Goal: Information Seeking & Learning: Check status

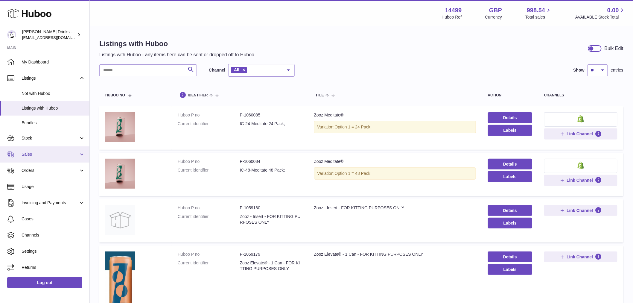
click at [47, 155] on span "Sales" at bounding box center [50, 154] width 57 height 6
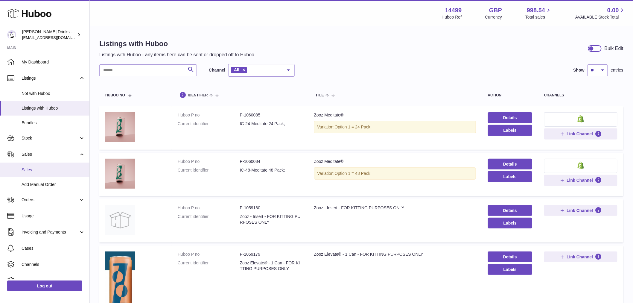
click at [44, 165] on link "Sales" at bounding box center [44, 169] width 89 height 15
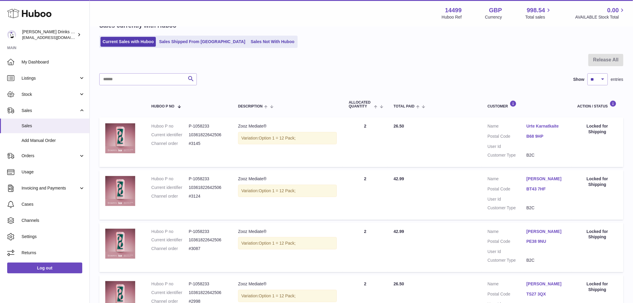
scroll to position [33, 0]
drag, startPoint x: 632, startPoint y: 62, endPoint x: 632, endPoint y: 66, distance: 3.9
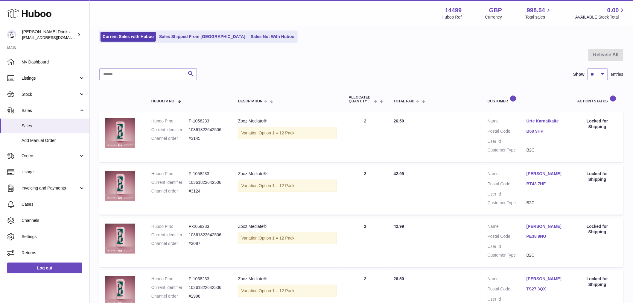
scroll to position [0, 0]
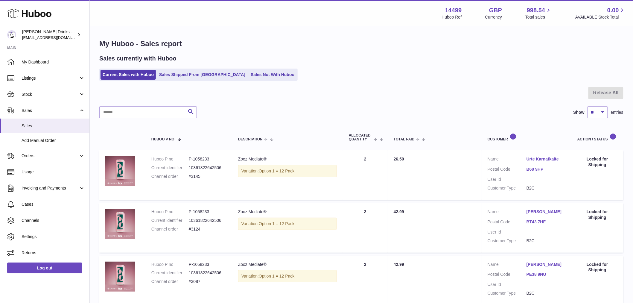
click at [239, 69] on ul "Current Sales with Huboo Sales Shipped From Huboo Sales Not With Huboo" at bounding box center [198, 74] width 198 height 12
click at [248, 70] on link "Sales Not With Huboo" at bounding box center [272, 75] width 48 height 10
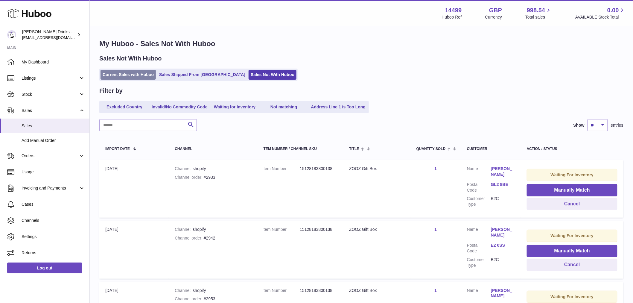
click at [123, 73] on link "Current Sales with Huboo" at bounding box center [127, 75] width 55 height 10
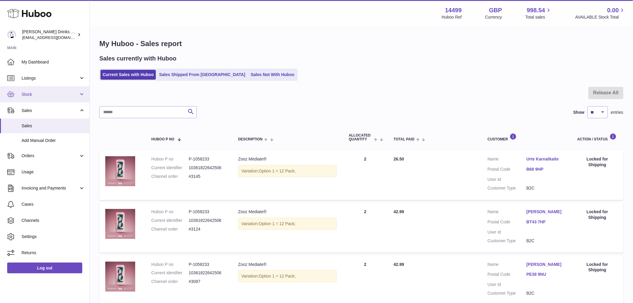
click at [40, 93] on span "Stock" at bounding box center [50, 94] width 57 height 6
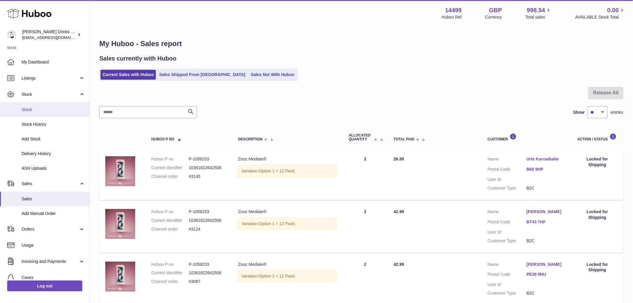
click at [44, 109] on span "Stock" at bounding box center [53, 110] width 63 height 6
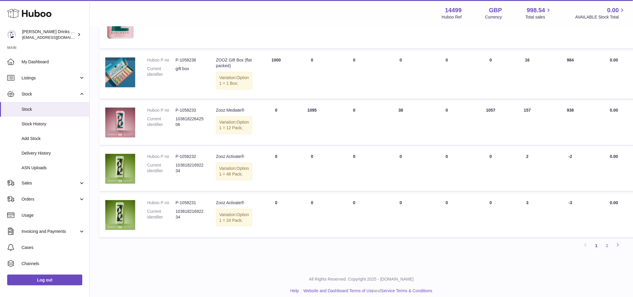
scroll to position [511, 0]
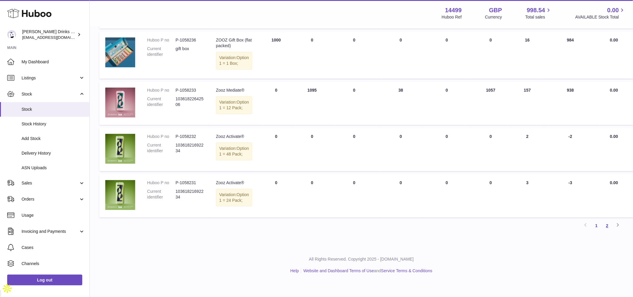
click at [605, 232] on link "2" at bounding box center [606, 226] width 11 height 11
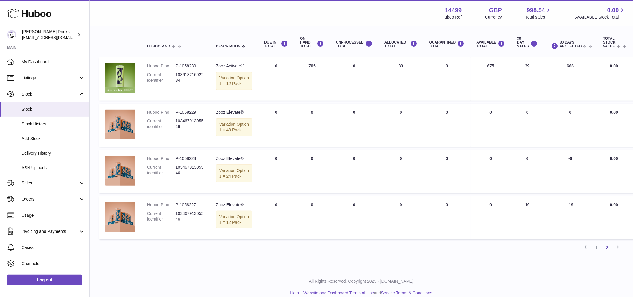
scroll to position [23, 0]
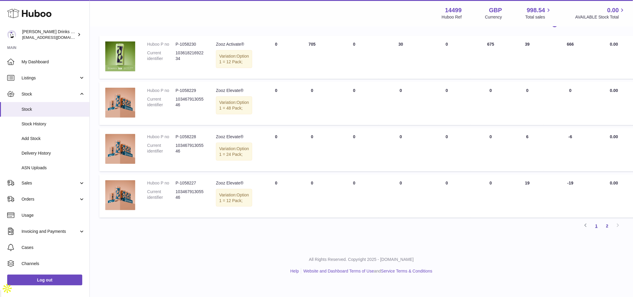
click at [598, 232] on link "1" at bounding box center [596, 226] width 11 height 11
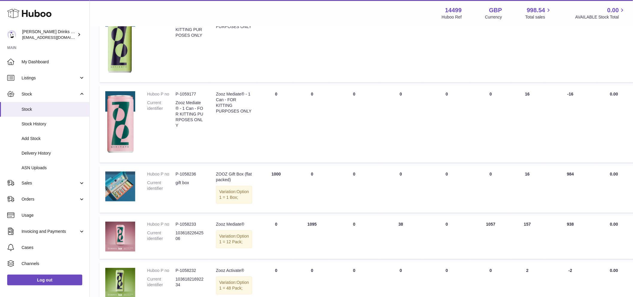
scroll to position [345, 0]
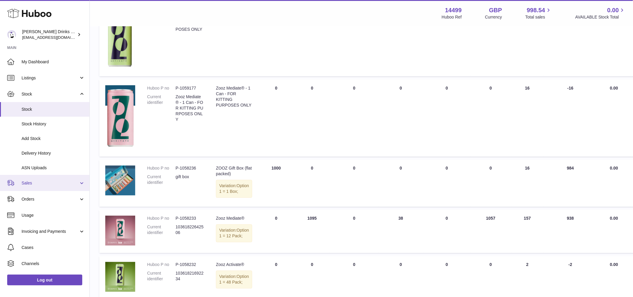
click at [42, 186] on link "Sales" at bounding box center [44, 183] width 89 height 16
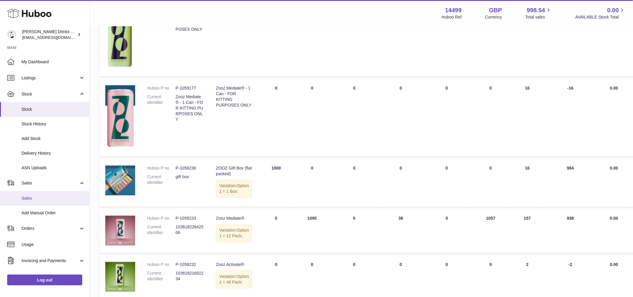
click at [44, 200] on span "Sales" at bounding box center [53, 199] width 63 height 6
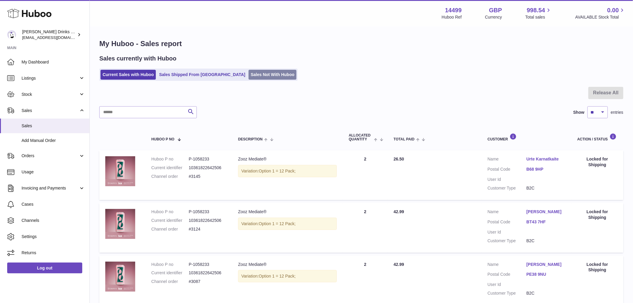
click at [248, 74] on link "Sales Not With Huboo" at bounding box center [272, 75] width 48 height 10
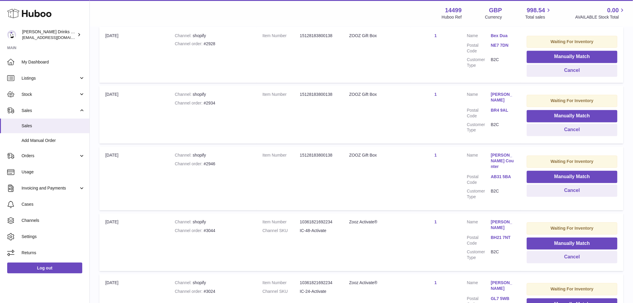
scroll to position [498, 0]
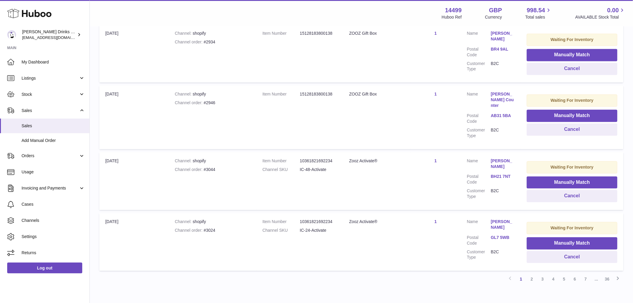
click at [533, 273] on link "2" at bounding box center [531, 278] width 11 height 11
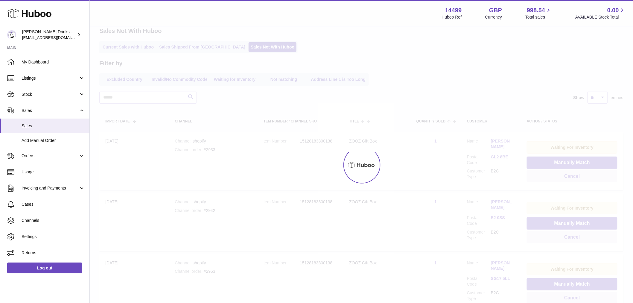
scroll to position [27, 0]
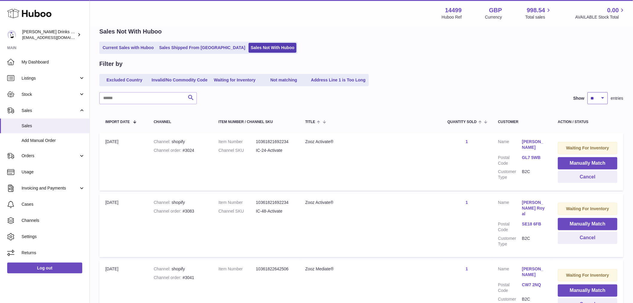
click at [591, 94] on select "** ** ** ***" at bounding box center [597, 98] width 20 height 12
select select "***"
click at [587, 92] on select "** ** ** ***" at bounding box center [597, 98] width 20 height 12
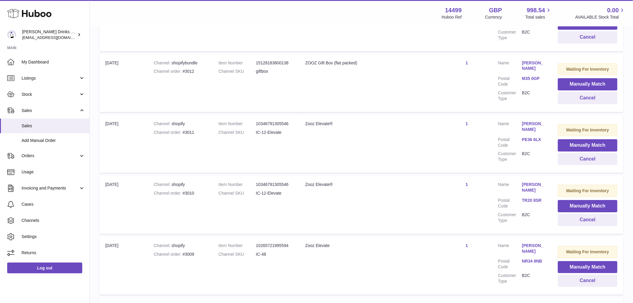
scroll to position [1708, 0]
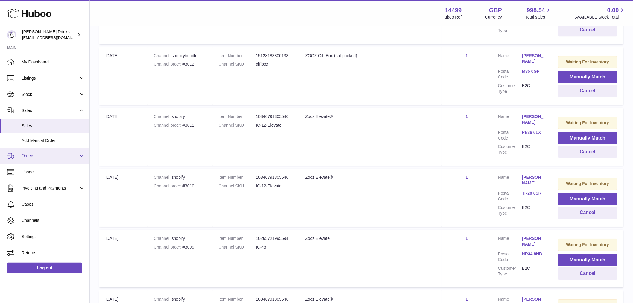
click at [62, 154] on span "Orders" at bounding box center [50, 156] width 57 height 6
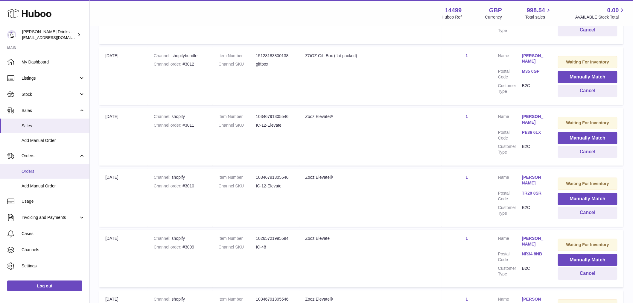
click at [61, 168] on span "Orders" at bounding box center [53, 171] width 63 height 6
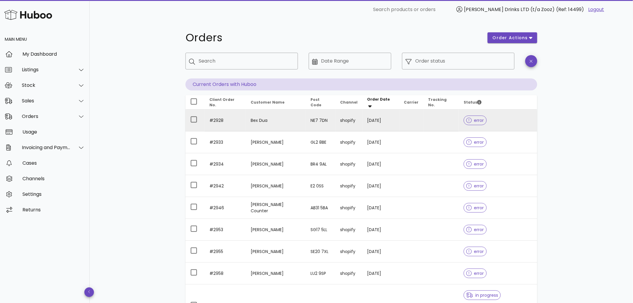
click at [423, 123] on td at bounding box center [440, 120] width 35 height 22
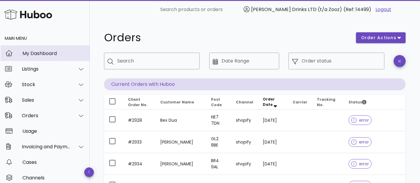
click at [39, 57] on div "My Dashboard" at bounding box center [53, 53] width 62 height 13
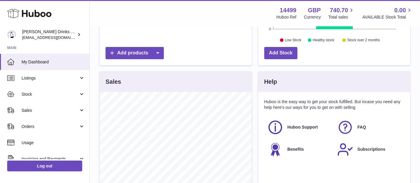
scroll to position [236, 0]
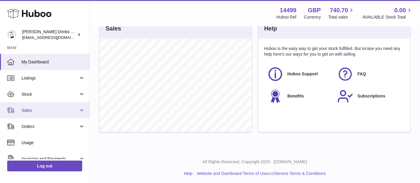
click at [54, 108] on span "Sales" at bounding box center [50, 111] width 57 height 6
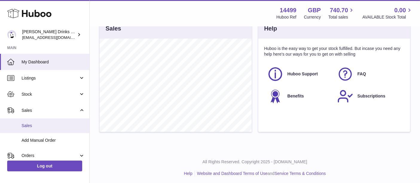
click at [57, 123] on span "Sales" at bounding box center [53, 126] width 63 height 6
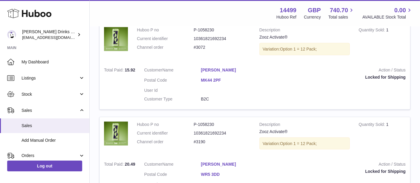
scroll to position [966, 0]
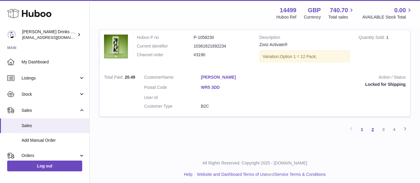
click at [371, 128] on link "2" at bounding box center [372, 129] width 11 height 11
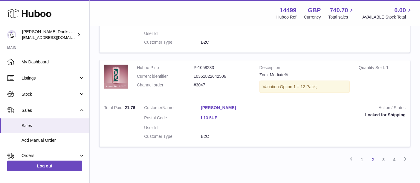
scroll to position [959, 0]
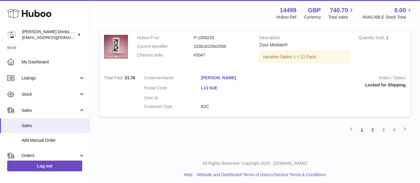
click at [360, 126] on link "1" at bounding box center [362, 129] width 11 height 11
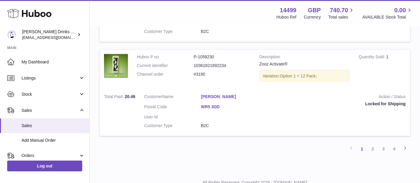
scroll to position [966, 0]
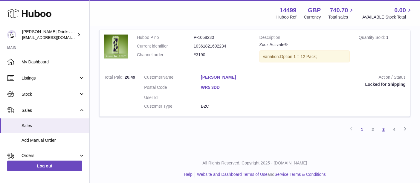
click at [382, 127] on link "3" at bounding box center [383, 129] width 11 height 11
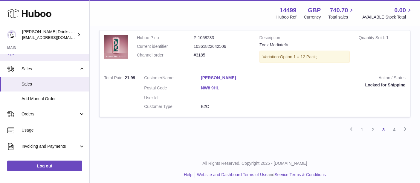
scroll to position [48, 0]
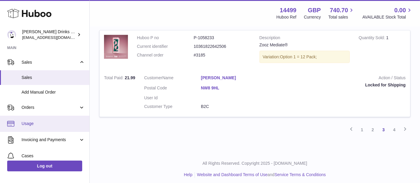
click at [50, 122] on span "Usage" at bounding box center [53, 124] width 63 height 6
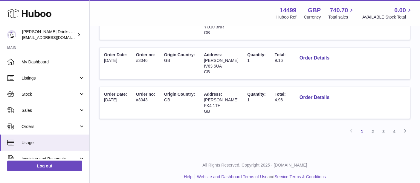
scroll to position [392, 0]
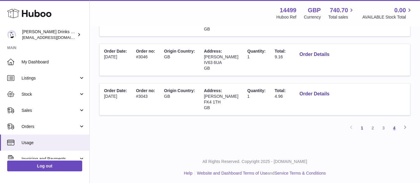
click at [395, 128] on link "4" at bounding box center [394, 128] width 11 height 11
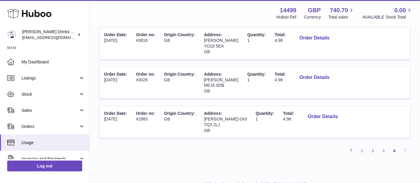
scroll to position [196, 0]
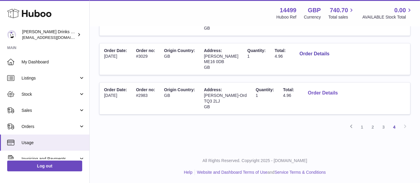
click at [327, 93] on button "Order Details" at bounding box center [322, 93] width 39 height 12
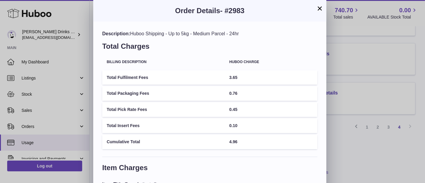
click at [360, 146] on div "× Order Details - #2983 Description: Huboo Shipping - Up to 5kg - Medium Parcel…" at bounding box center [212, 134] width 425 height 268
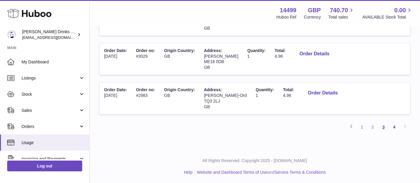
click at [383, 126] on link "3" at bounding box center [383, 127] width 11 height 11
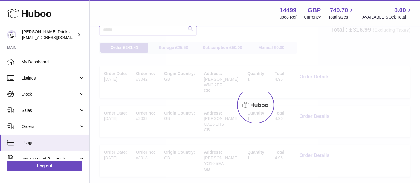
scroll to position [27, 0]
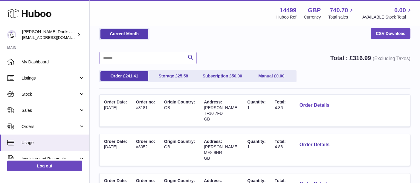
click at [325, 102] on button "Order Details" at bounding box center [314, 105] width 39 height 12
click at [357, 93] on div "× Order Details - #3181 Description: Huboo Shipping - Up to 5kg - Medium Parcel…" at bounding box center [210, 134] width 420 height 268
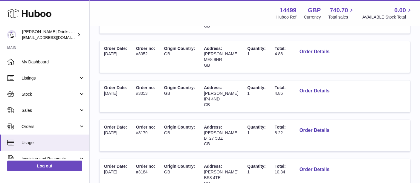
scroll to position [128, 0]
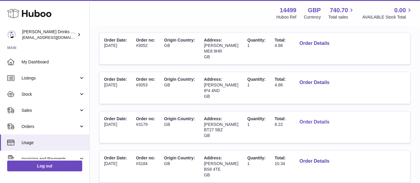
click at [319, 120] on button "Order Details" at bounding box center [314, 122] width 39 height 12
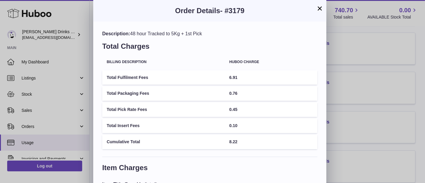
click at [365, 108] on div "× Order Details - #3179 Description: 48 hour Tracked to 5Kg + 1st Pick Total Ch…" at bounding box center [212, 134] width 425 height 268
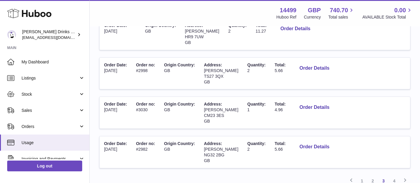
scroll to position [339, 0]
click at [313, 66] on button "Order Details" at bounding box center [314, 68] width 39 height 12
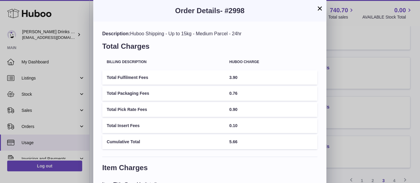
click at [371, 86] on div "× Order Details - #2998 Description: Huboo Shipping - Up to 15kg - Medium Parce…" at bounding box center [210, 134] width 420 height 268
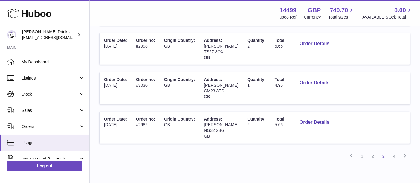
scroll to position [364, 0]
click at [330, 116] on button "Order Details" at bounding box center [314, 122] width 39 height 12
click at [358, 97] on div "× Order Details - #2982 Description: Huboo Shipping - Up to 15kg - Medium Parce…" at bounding box center [210, 134] width 420 height 268
click at [316, 118] on button "Order Details" at bounding box center [314, 122] width 39 height 12
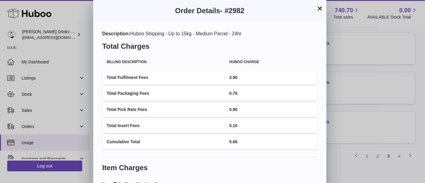
click at [345, 104] on div "× Order Details - #2982 Description: Huboo Shipping - Up to 15kg - Medium Parce…" at bounding box center [212, 134] width 425 height 268
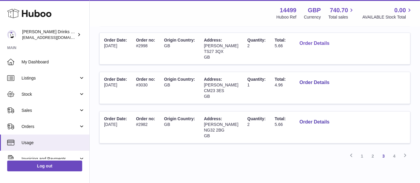
click at [313, 42] on button "Order Details" at bounding box center [314, 43] width 39 height 12
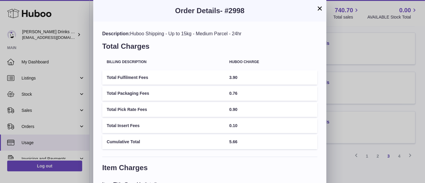
click at [366, 65] on div "× Order Details - #2998 Description: Huboo Shipping - Up to 15kg - Medium Parce…" at bounding box center [212, 134] width 425 height 268
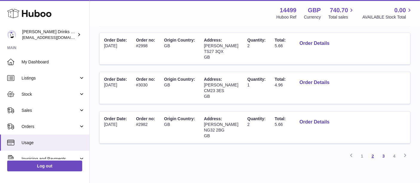
click at [372, 154] on link "2" at bounding box center [372, 156] width 11 height 11
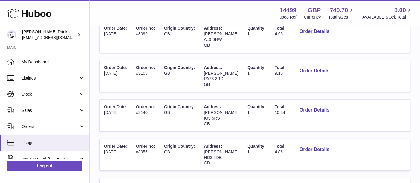
scroll to position [179, 0]
click at [317, 32] on button "Order Details" at bounding box center [314, 31] width 39 height 12
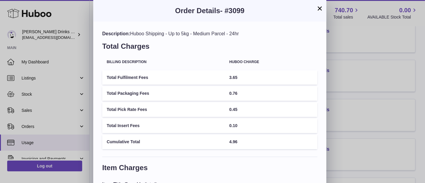
click at [363, 62] on div "× Order Details - #3099 Description: Huboo Shipping - Up to 5kg - Medium Parcel…" at bounding box center [212, 134] width 425 height 268
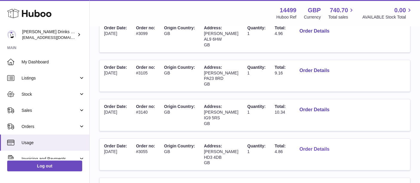
click at [322, 145] on button "Order Details" at bounding box center [314, 149] width 39 height 12
click at [360, 117] on div at bounding box center [210, 91] width 420 height 183
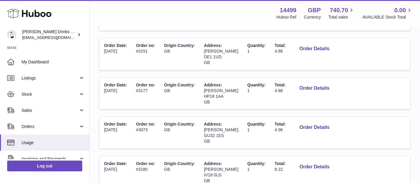
scroll to position [392, 0]
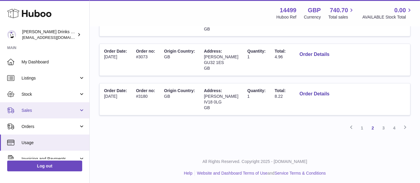
click at [40, 113] on link "Sales" at bounding box center [44, 110] width 89 height 16
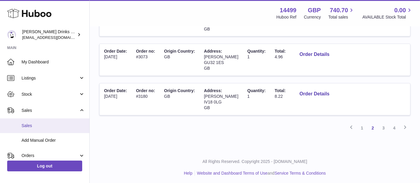
click at [42, 122] on link "Sales" at bounding box center [44, 125] width 89 height 15
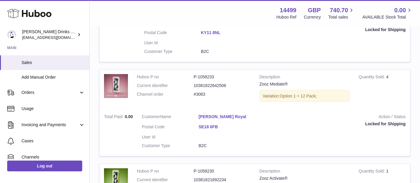
scroll to position [67, 0]
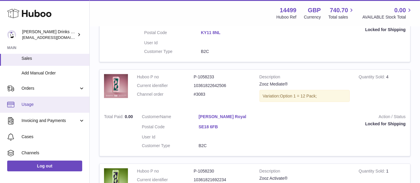
click at [60, 99] on link "Usage" at bounding box center [44, 105] width 89 height 16
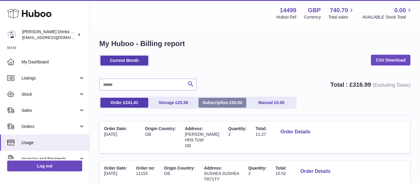
click at [214, 98] on link "Subscription £ 50.00" at bounding box center [222, 103] width 48 height 10
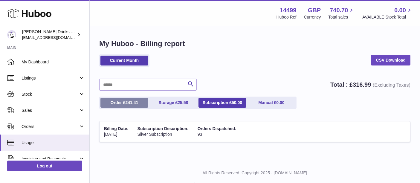
click at [117, 99] on link "Order £ 241.41" at bounding box center [124, 103] width 48 height 10
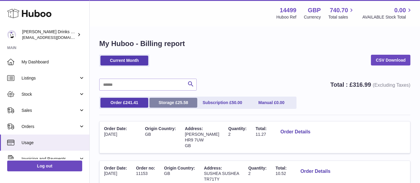
click at [161, 100] on link "Storage £ 25.58" at bounding box center [173, 103] width 48 height 10
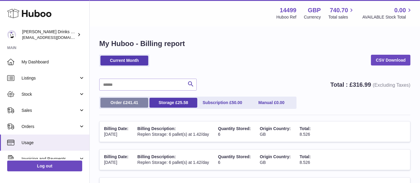
click at [123, 100] on link "Order £ 241.41" at bounding box center [124, 103] width 48 height 10
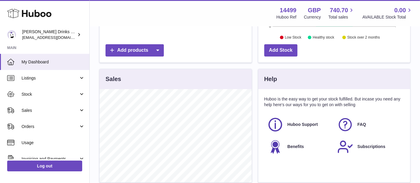
scroll to position [203, 0]
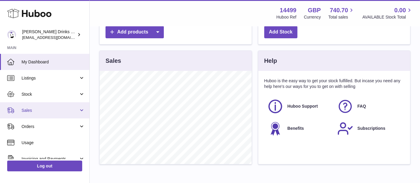
click at [52, 104] on link "Sales" at bounding box center [44, 110] width 89 height 16
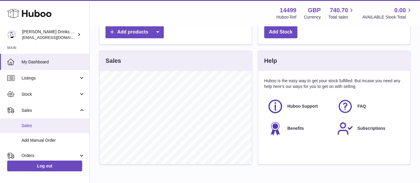
click at [56, 126] on span "Sales" at bounding box center [53, 126] width 63 height 6
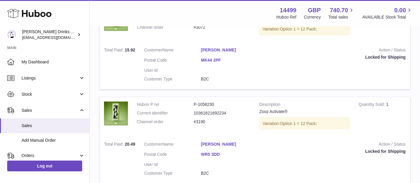
scroll to position [966, 0]
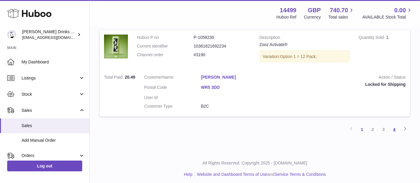
click at [395, 127] on link "4" at bounding box center [394, 129] width 11 height 11
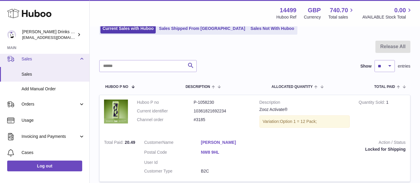
scroll to position [54, 0]
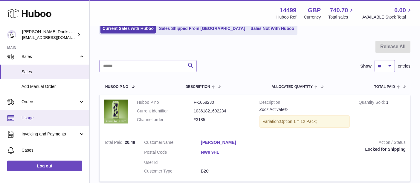
click at [50, 116] on span "Usage" at bounding box center [53, 118] width 63 height 6
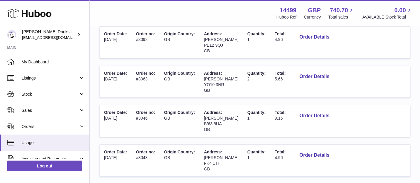
scroll to position [392, 0]
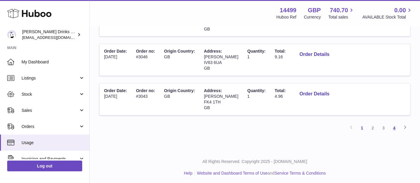
click at [395, 123] on link "4" at bounding box center [394, 128] width 11 height 11
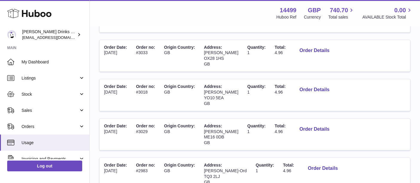
scroll to position [120, 0]
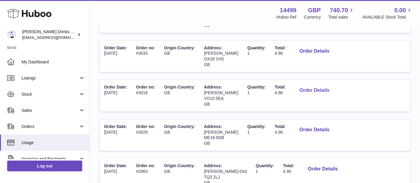
click at [314, 91] on button "Order Details" at bounding box center [314, 90] width 39 height 12
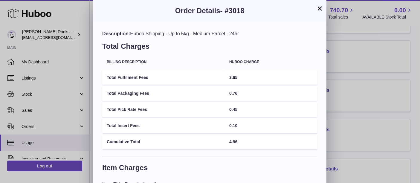
click at [357, 106] on div "× Order Details - #3018 Description: Huboo Shipping - Up to 5kg - Medium Parcel…" at bounding box center [210, 134] width 420 height 268
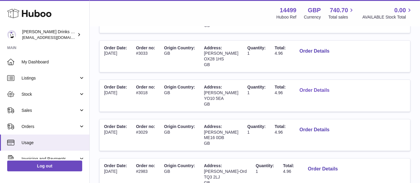
click at [323, 91] on button "Order Details" at bounding box center [314, 90] width 39 height 12
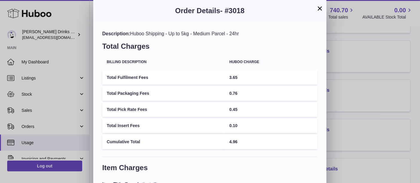
click at [355, 116] on div "× Order Details - #3018 Description: Huboo Shipping - Up to 5kg - Medium Parcel…" at bounding box center [210, 134] width 420 height 268
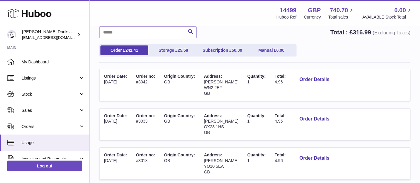
scroll to position [196, 0]
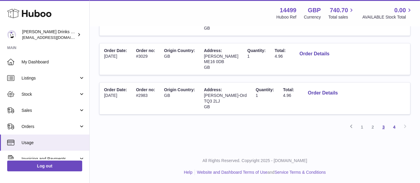
click at [385, 125] on link "3" at bounding box center [383, 127] width 11 height 11
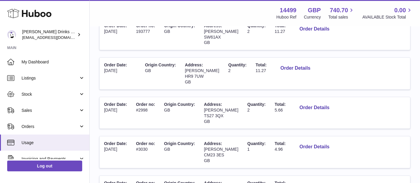
scroll to position [339, 0]
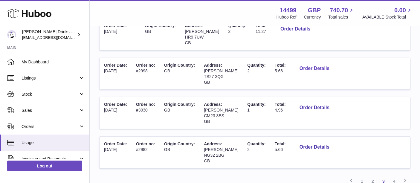
click at [326, 67] on button "Order Details" at bounding box center [314, 68] width 39 height 12
click at [326, 109] on button "Order Details" at bounding box center [314, 108] width 39 height 12
click at [370, 111] on div at bounding box center [210, 91] width 420 height 183
click at [323, 65] on button "Order Details" at bounding box center [314, 68] width 39 height 12
click at [345, 85] on div at bounding box center [210, 91] width 420 height 183
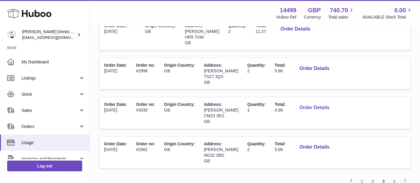
click at [316, 105] on button "Order Details" at bounding box center [314, 108] width 39 height 12
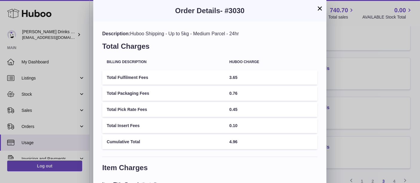
click at [355, 91] on div "× Order Details - #3030 Description: Huboo Shipping - Up to 5kg - Medium Parcel…" at bounding box center [210, 134] width 420 height 268
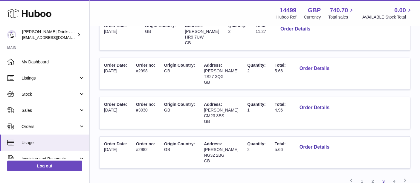
click at [312, 65] on button "Order Details" at bounding box center [314, 68] width 39 height 12
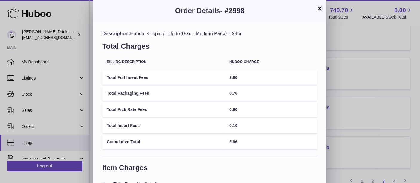
click at [367, 50] on div "× Order Details - #2998 Description: Huboo Shipping - Up to 15kg - Medium Parce…" at bounding box center [210, 134] width 420 height 268
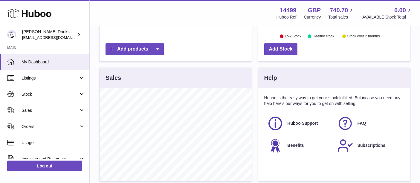
scroll to position [199, 0]
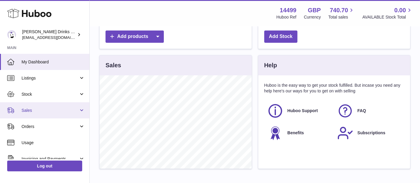
click at [42, 113] on link "Sales" at bounding box center [44, 110] width 89 height 16
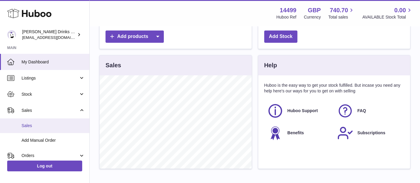
click at [40, 123] on span "Sales" at bounding box center [53, 126] width 63 height 6
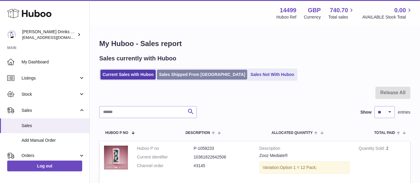
click at [180, 73] on link "Sales Shipped From Huboo" at bounding box center [202, 75] width 90 height 10
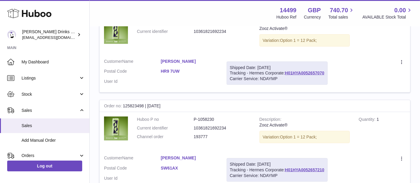
scroll to position [973, 0]
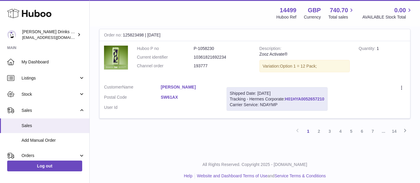
click at [305, 97] on link "H01HYA0052657210" at bounding box center [304, 99] width 39 height 5
click at [317, 126] on link "2" at bounding box center [319, 131] width 11 height 11
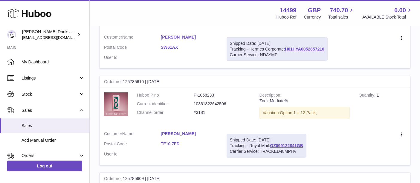
scroll to position [154, 0]
click at [282, 143] on link "OZ099122841GB" at bounding box center [286, 145] width 33 height 5
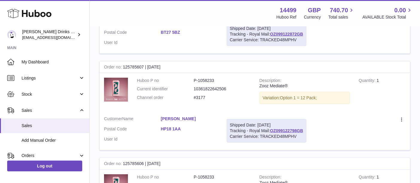
scroll to position [459, 0]
click at [289, 128] on link "OZ099122798GB" at bounding box center [286, 130] width 33 height 5
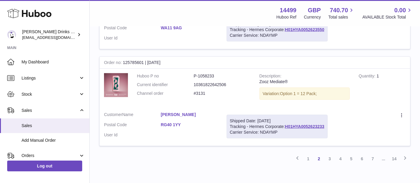
scroll to position [946, 0]
click at [311, 124] on link "H01HYA0052623233" at bounding box center [304, 126] width 39 height 5
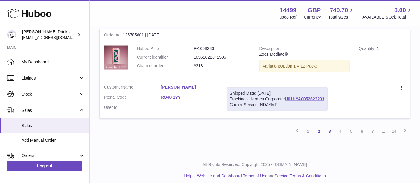
click at [331, 126] on link "3" at bounding box center [329, 131] width 11 height 11
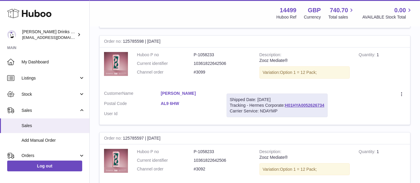
scroll to position [194, 0]
click at [305, 106] on link "H01HYA0052626734" at bounding box center [304, 105] width 39 height 5
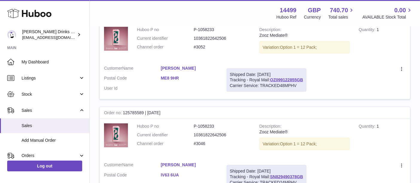
scroll to position [973, 0]
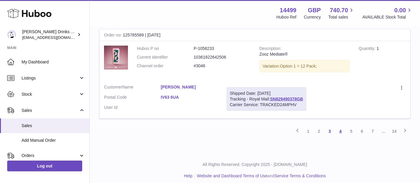
click at [340, 126] on link "4" at bounding box center [340, 131] width 11 height 11
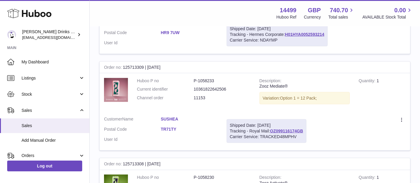
scroll to position [729, 0]
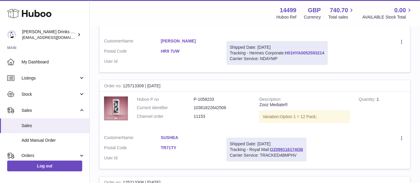
click at [300, 51] on link "H01HYA0052593214" at bounding box center [304, 53] width 39 height 5
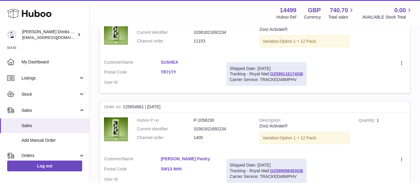
scroll to position [973, 0]
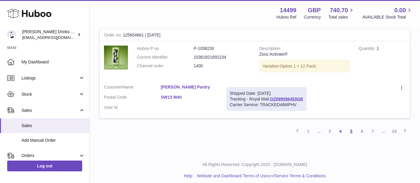
click at [352, 126] on link "5" at bounding box center [351, 131] width 11 height 11
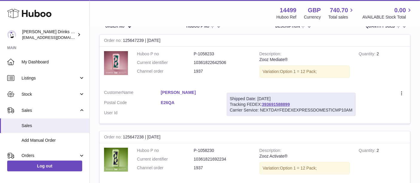
scroll to position [167, 0]
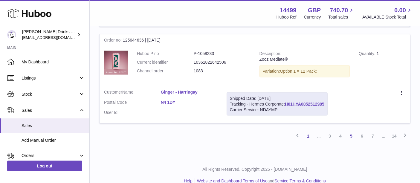
click at [308, 131] on link "1" at bounding box center [308, 136] width 11 height 11
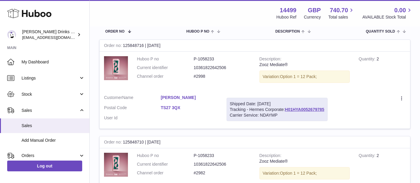
scroll to position [93, 0]
click at [304, 109] on link "H01HYA0052679785" at bounding box center [304, 109] width 39 height 5
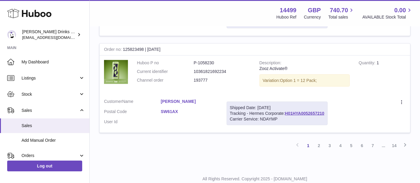
scroll to position [973, 0]
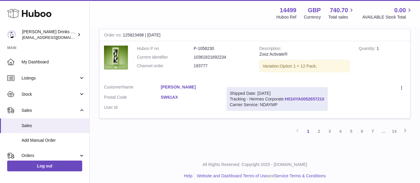
click at [311, 97] on link "H01HYA0052657210" at bounding box center [304, 99] width 39 height 5
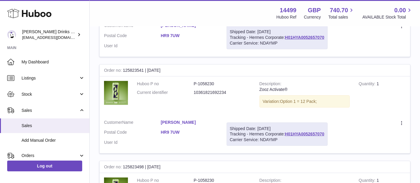
scroll to position [840, 0]
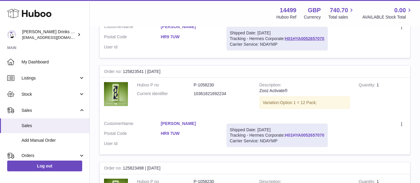
click at [313, 133] on link "H01HYA0052657070" at bounding box center [304, 135] width 39 height 5
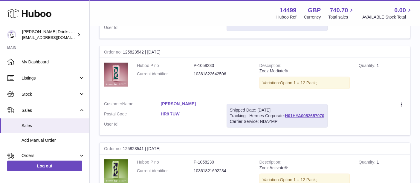
scroll to position [763, 0]
click at [300, 114] on link "H01HYA0052657070" at bounding box center [304, 116] width 39 height 5
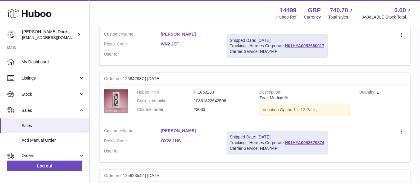
scroll to position [639, 0]
click at [309, 141] on link "H01HYA0052679874" at bounding box center [304, 143] width 39 height 5
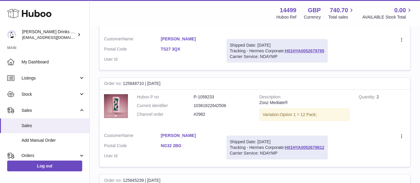
scroll to position [65, 0]
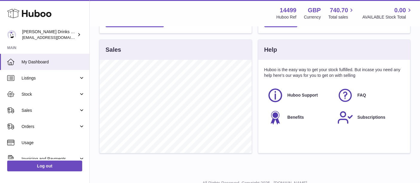
scroll to position [215, 0]
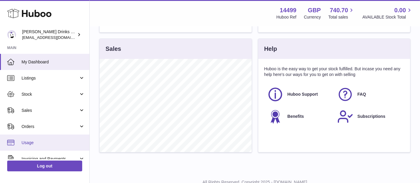
click at [42, 142] on span "Usage" at bounding box center [53, 143] width 63 height 6
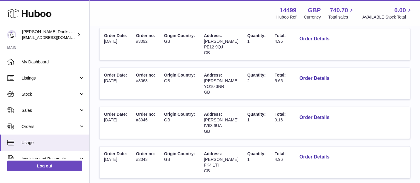
scroll to position [392, 0]
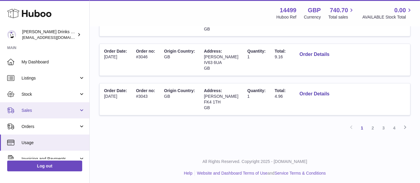
click at [64, 112] on span "Sales" at bounding box center [50, 111] width 57 height 6
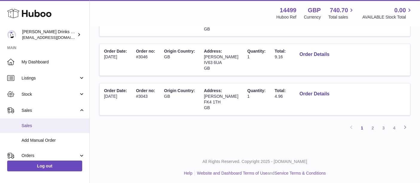
click at [64, 122] on link "Sales" at bounding box center [44, 125] width 89 height 15
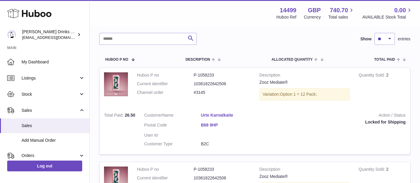
scroll to position [74, 0]
click at [111, 85] on img at bounding box center [116, 84] width 24 height 24
click at [212, 30] on div at bounding box center [254, 22] width 311 height 19
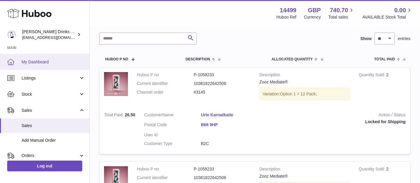
click at [50, 64] on span "My Dashboard" at bounding box center [53, 62] width 63 height 6
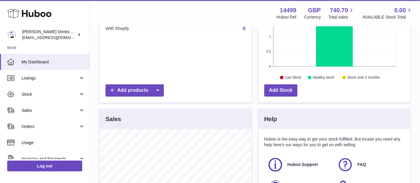
scroll to position [242, 0]
